Goal: Task Accomplishment & Management: Use online tool/utility

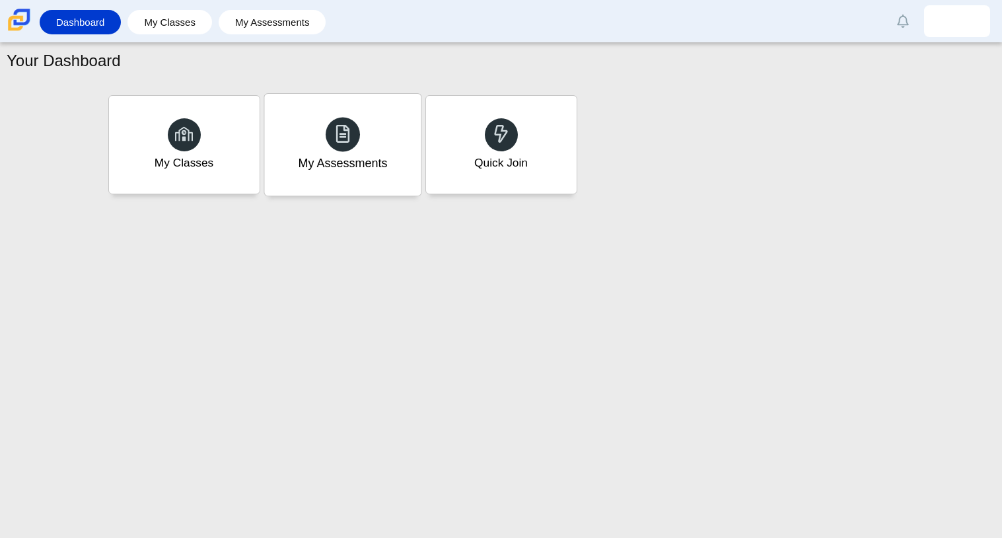
click at [284, 112] on div "My Assessments" at bounding box center [342, 145] width 157 height 102
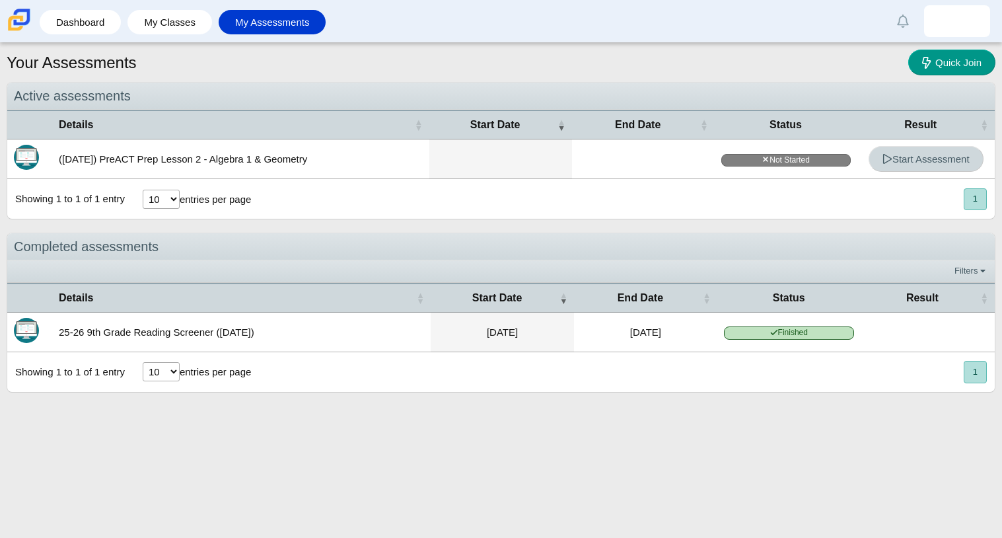
click at [937, 163] on span "Start Assessment" at bounding box center [926, 158] width 87 height 11
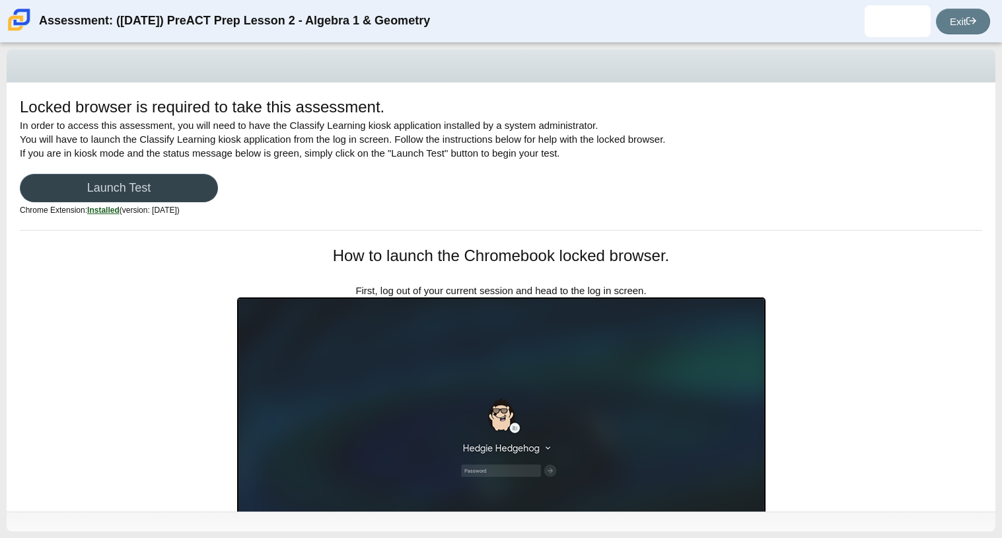
click at [159, 178] on link "Launch Test" at bounding box center [119, 188] width 198 height 28
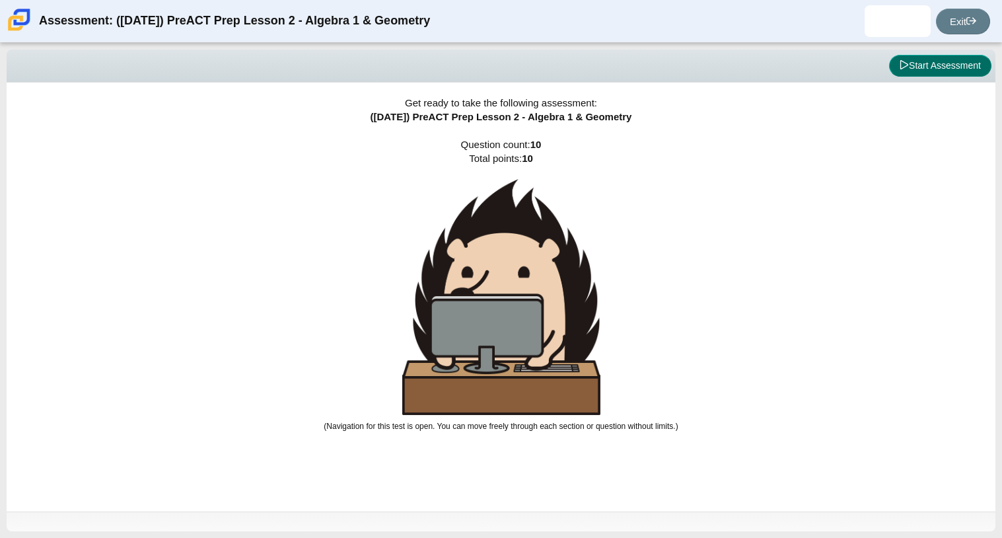
click at [919, 58] on button "Start Assessment" at bounding box center [940, 66] width 102 height 22
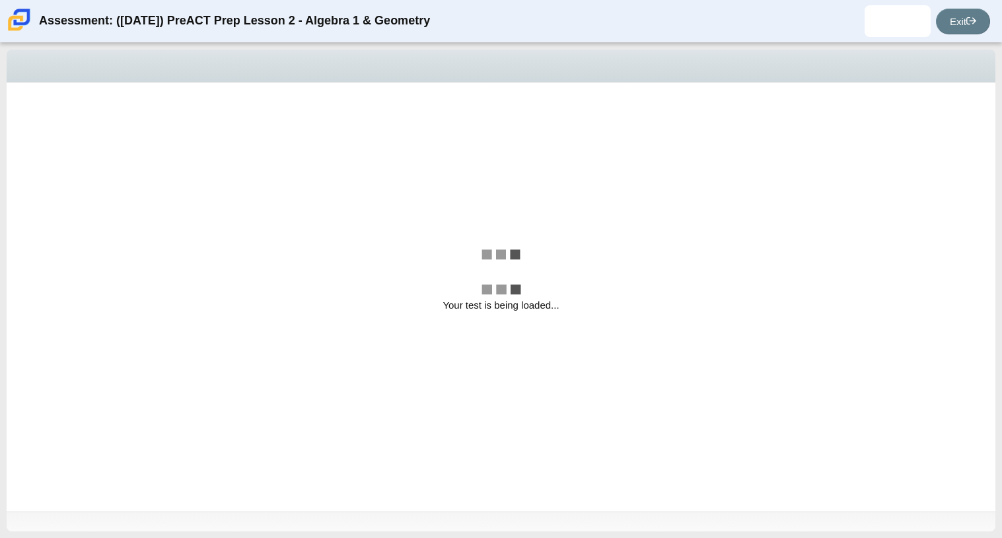
select select "bbf5d072-3e0b-44c4-9a12-6e7c9033f65b"
